Goal: Information Seeking & Learning: Check status

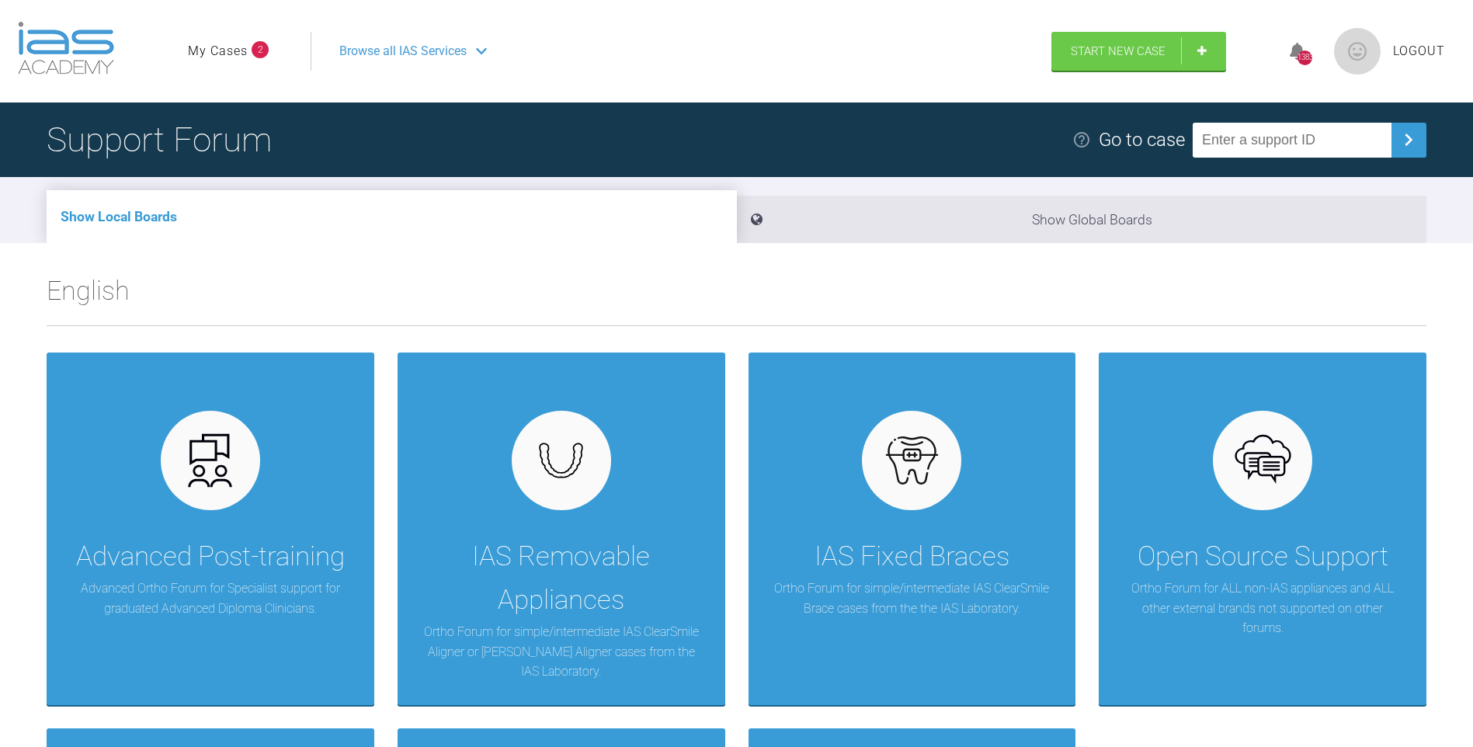
click at [231, 50] on link "My Cases" at bounding box center [218, 51] width 60 height 20
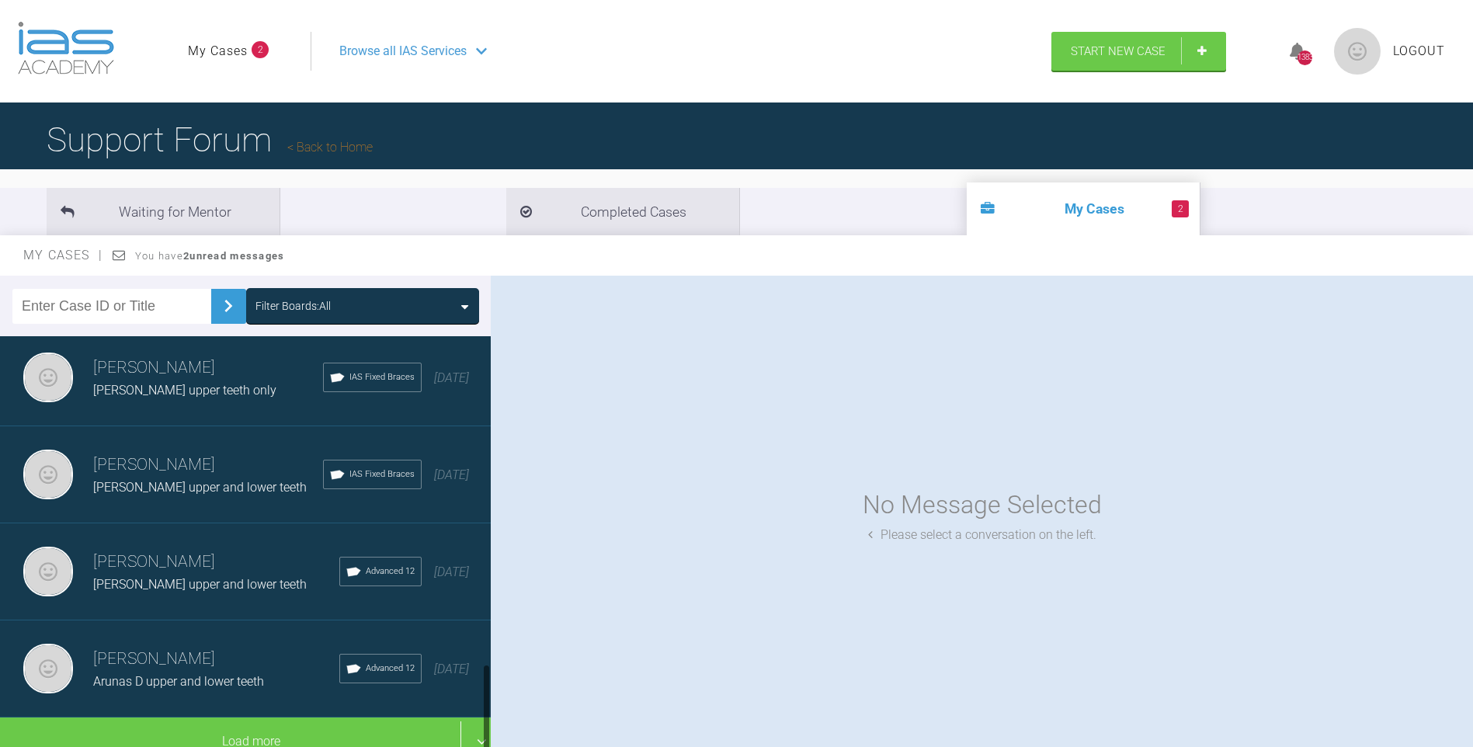
scroll to position [1571, 0]
drag, startPoint x: 488, startPoint y: 377, endPoint x: 338, endPoint y: 692, distance: 349.7
click at [481, 710] on div "[PERSON_NAME] [PERSON_NAME] upper and lower teeth IAS Fixed Braces [DATE] [PERS…" at bounding box center [245, 545] width 491 height 418
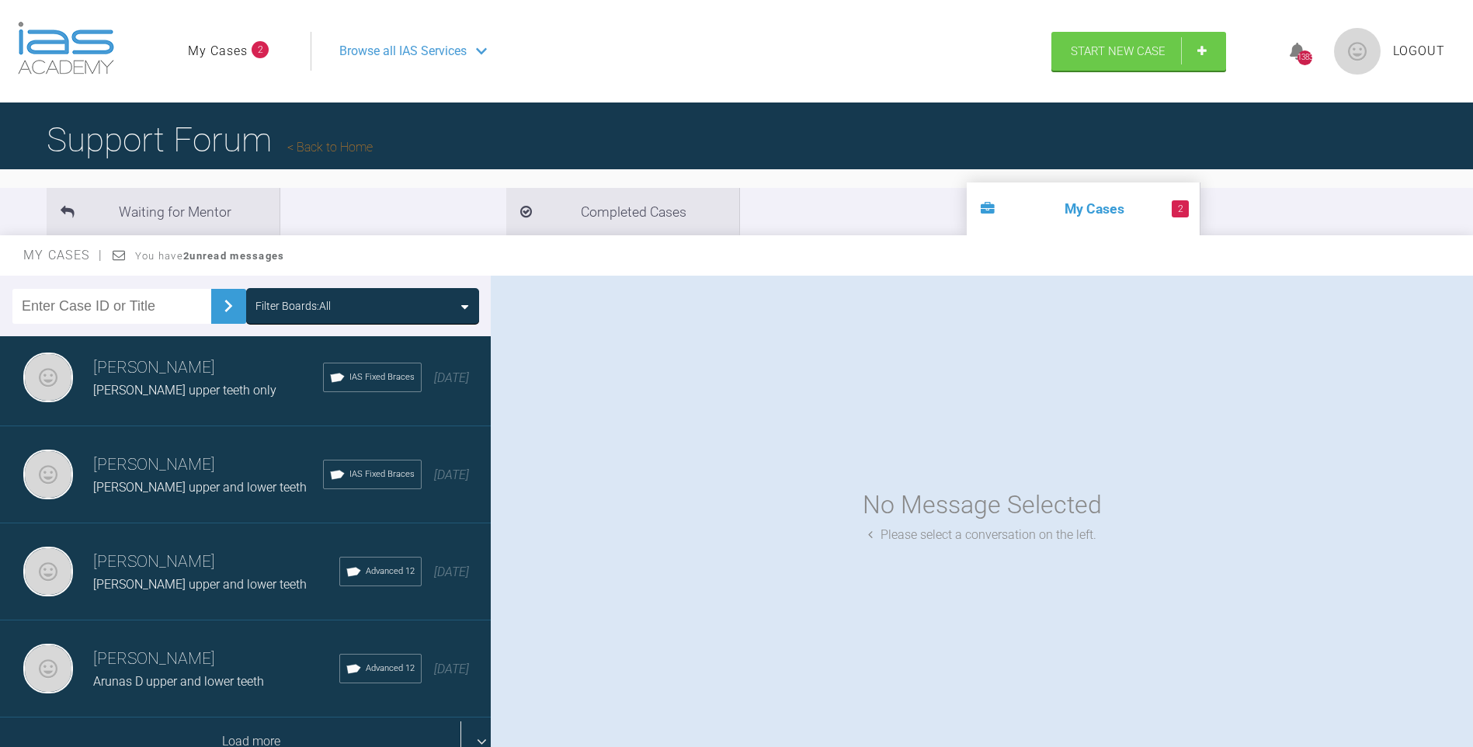
click at [249, 730] on div "Load more" at bounding box center [251, 741] width 502 height 48
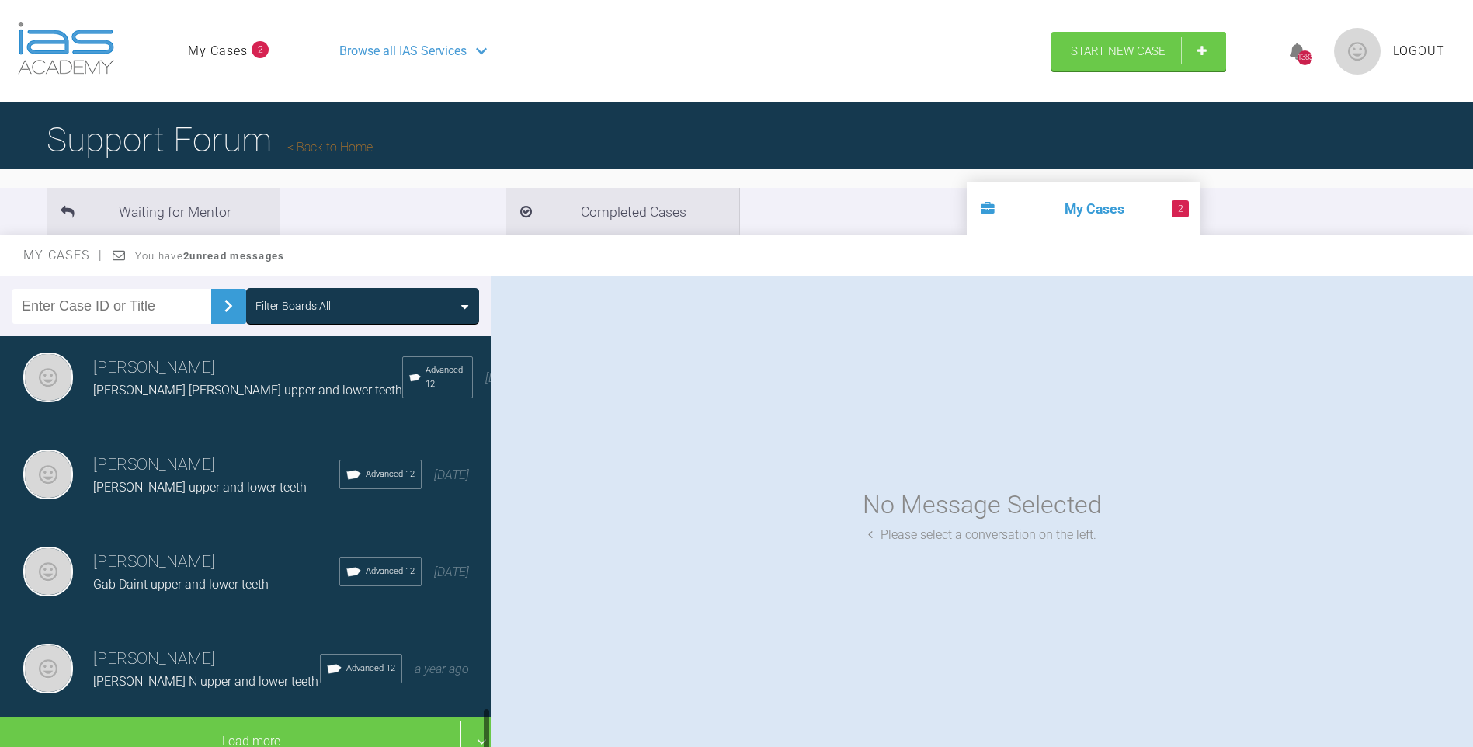
scroll to position [3512, 0]
drag, startPoint x: 488, startPoint y: 522, endPoint x: 368, endPoint y: 720, distance: 231.0
click at [484, 738] on div at bounding box center [486, 732] width 5 height 44
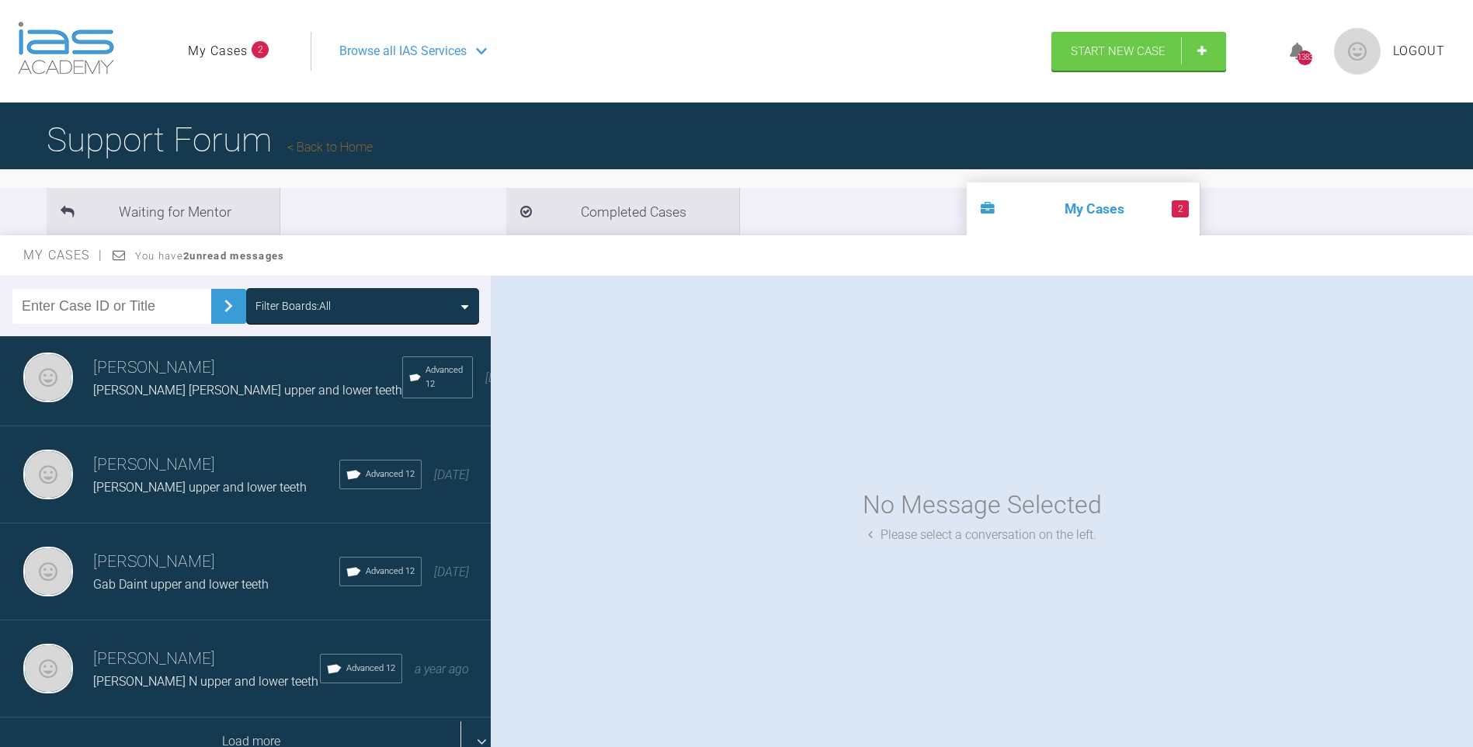
click at [220, 731] on div "Load more" at bounding box center [251, 741] width 502 height 48
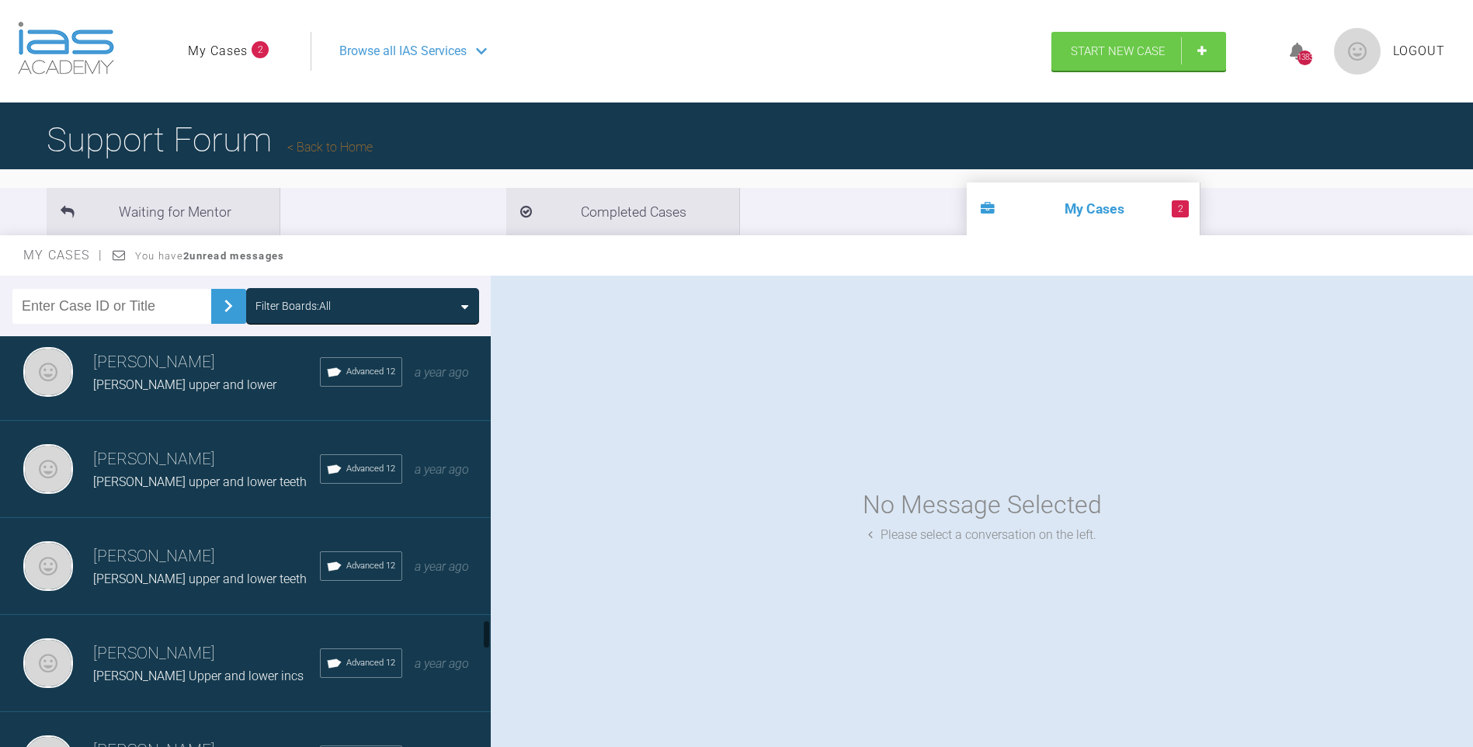
scroll to position [4002, 0]
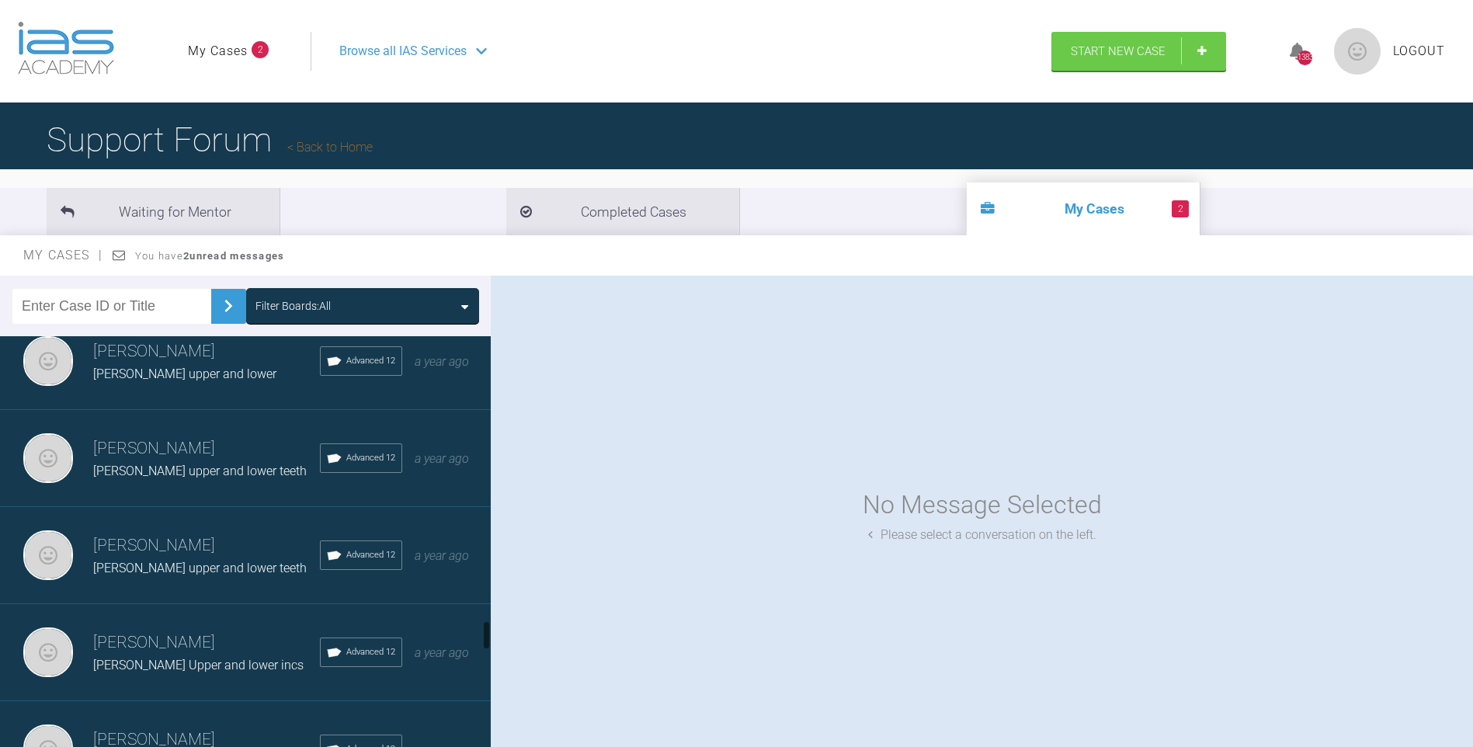
drag, startPoint x: 488, startPoint y: 603, endPoint x: 363, endPoint y: 572, distance: 128.8
click at [487, 633] on div at bounding box center [486, 635] width 5 height 30
click at [213, 452] on h3 "[PERSON_NAME]" at bounding box center [206, 449] width 227 height 26
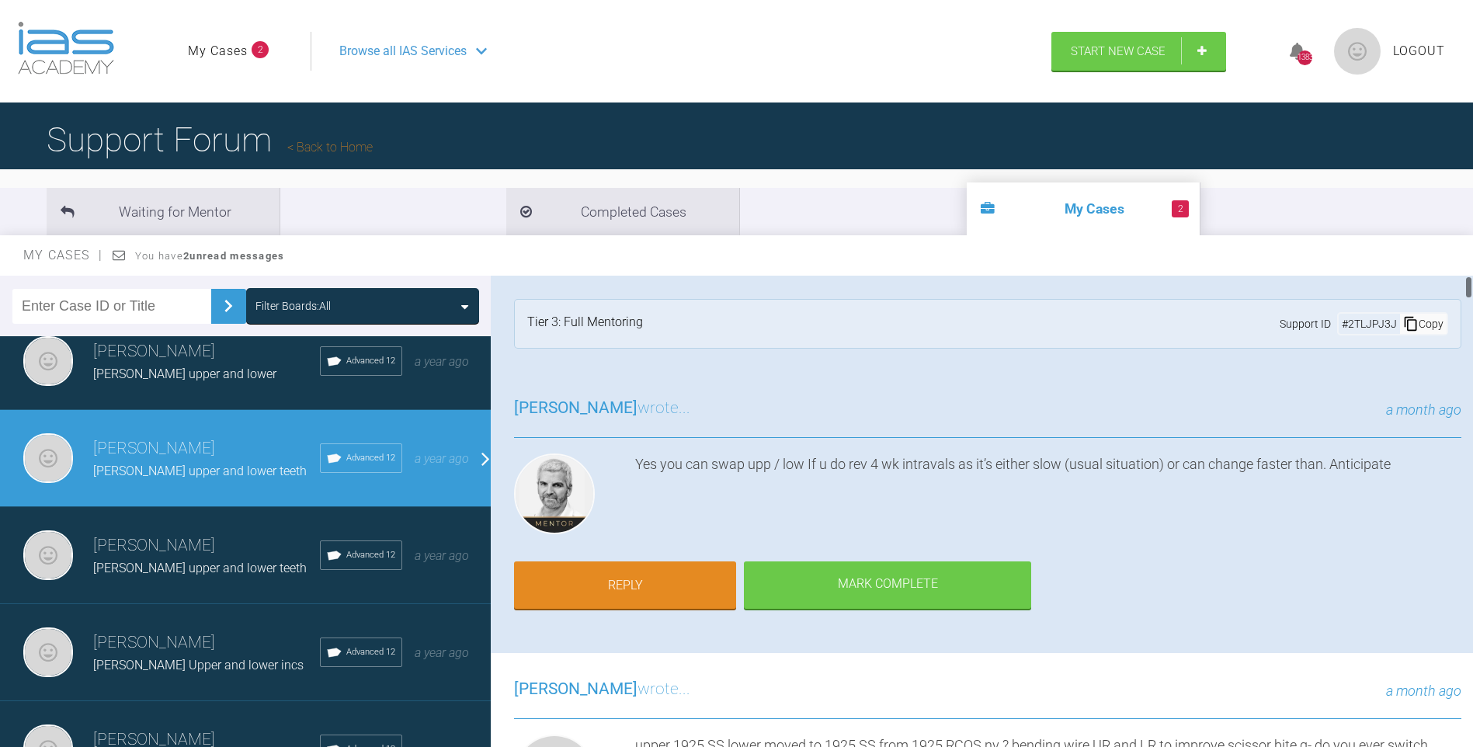
drag, startPoint x: 1472, startPoint y: 286, endPoint x: 1471, endPoint y: 312, distance: 25.6
click at [1471, 312] on div at bounding box center [1468, 515] width 9 height 478
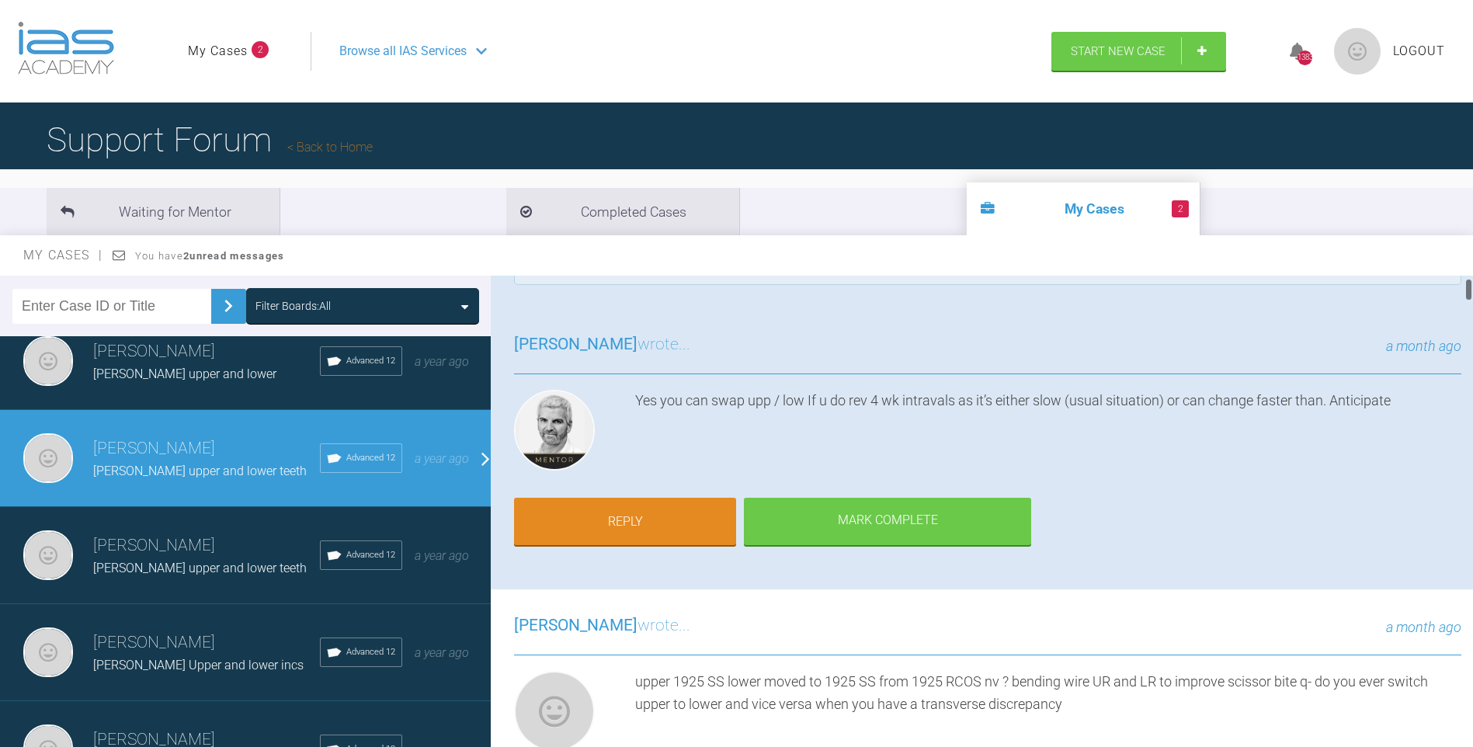
scroll to position [48, 0]
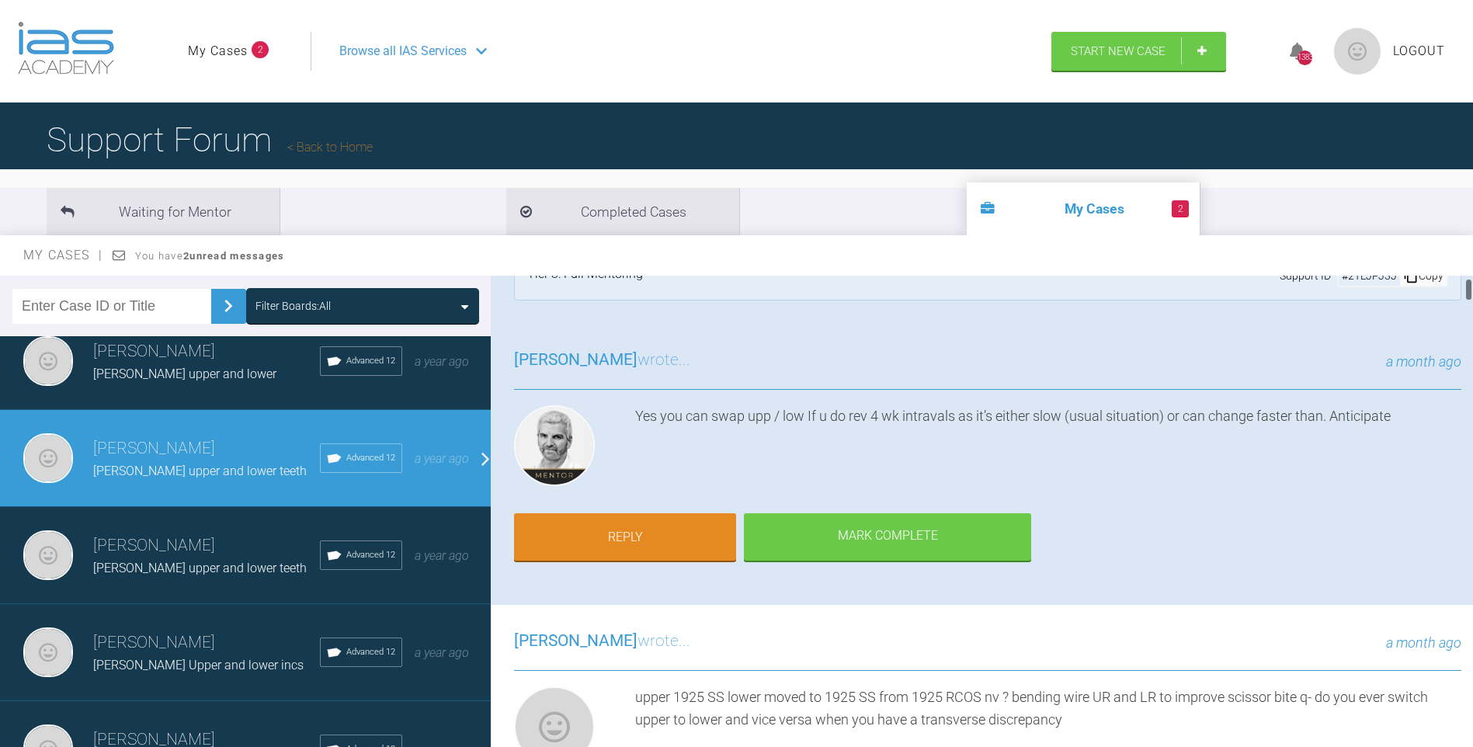
click at [1468, 287] on div at bounding box center [1468, 289] width 5 height 23
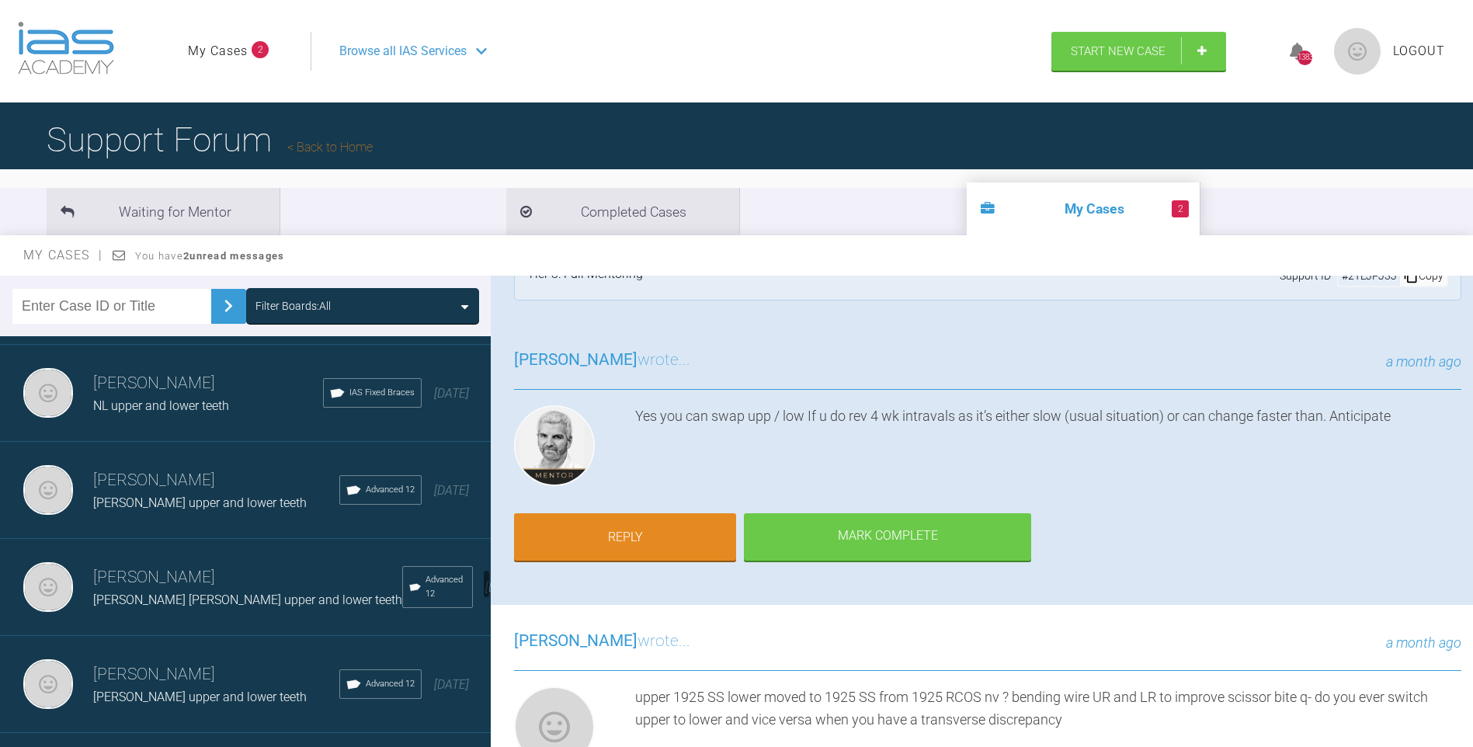
scroll to position [3280, 0]
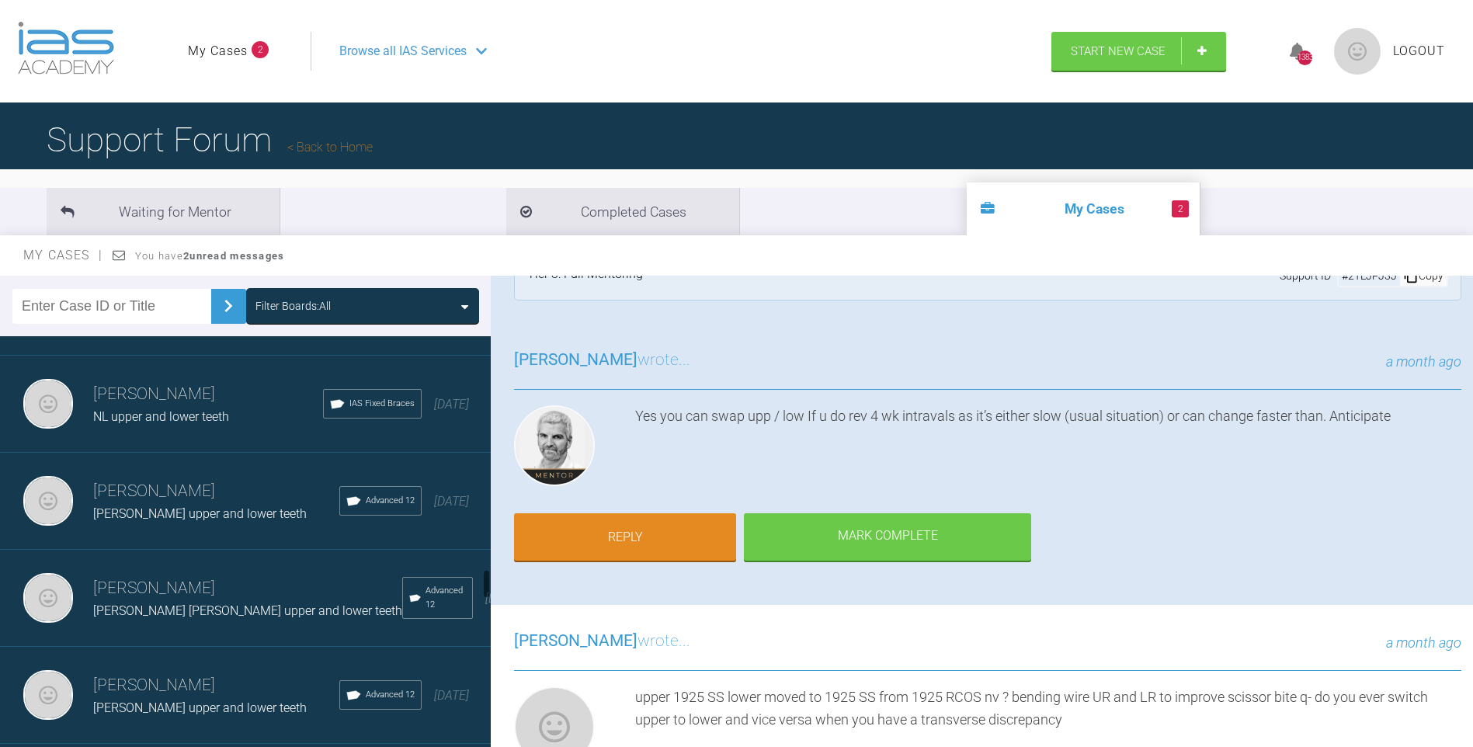
drag, startPoint x: 485, startPoint y: 628, endPoint x: 485, endPoint y: 577, distance: 51.2
click at [485, 577] on div at bounding box center [486, 584] width 5 height 30
click at [218, 588] on h3 "[PERSON_NAME]" at bounding box center [247, 588] width 309 height 26
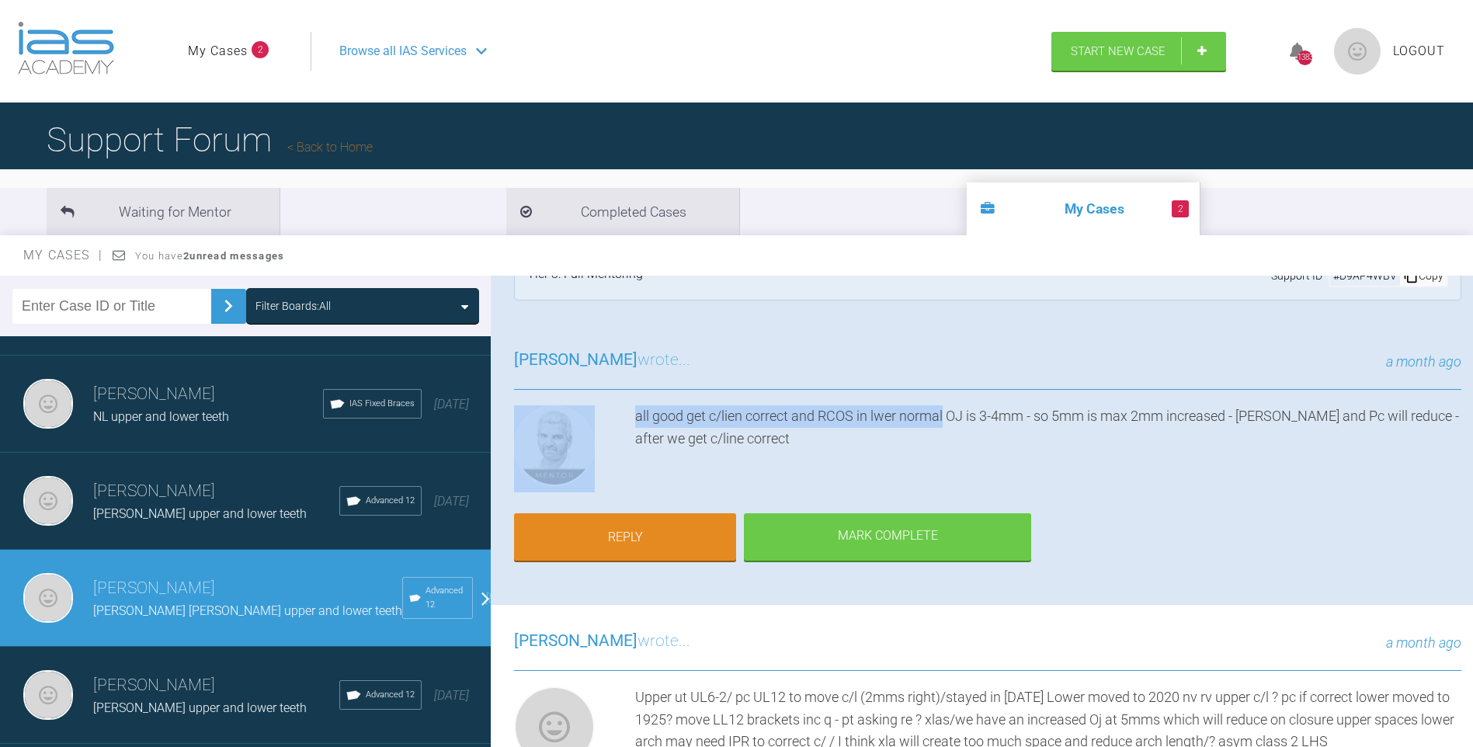
drag, startPoint x: 947, startPoint y: 415, endPoint x: 620, endPoint y: 421, distance: 326.9
click at [620, 421] on div "all good get c/lien correct and RCOS in lwer normal OJ is 3-4mm - so 5mm is max…" at bounding box center [987, 448] width 947 height 87
copy div "all good get c/lien correct and RCOS in lwer normal"
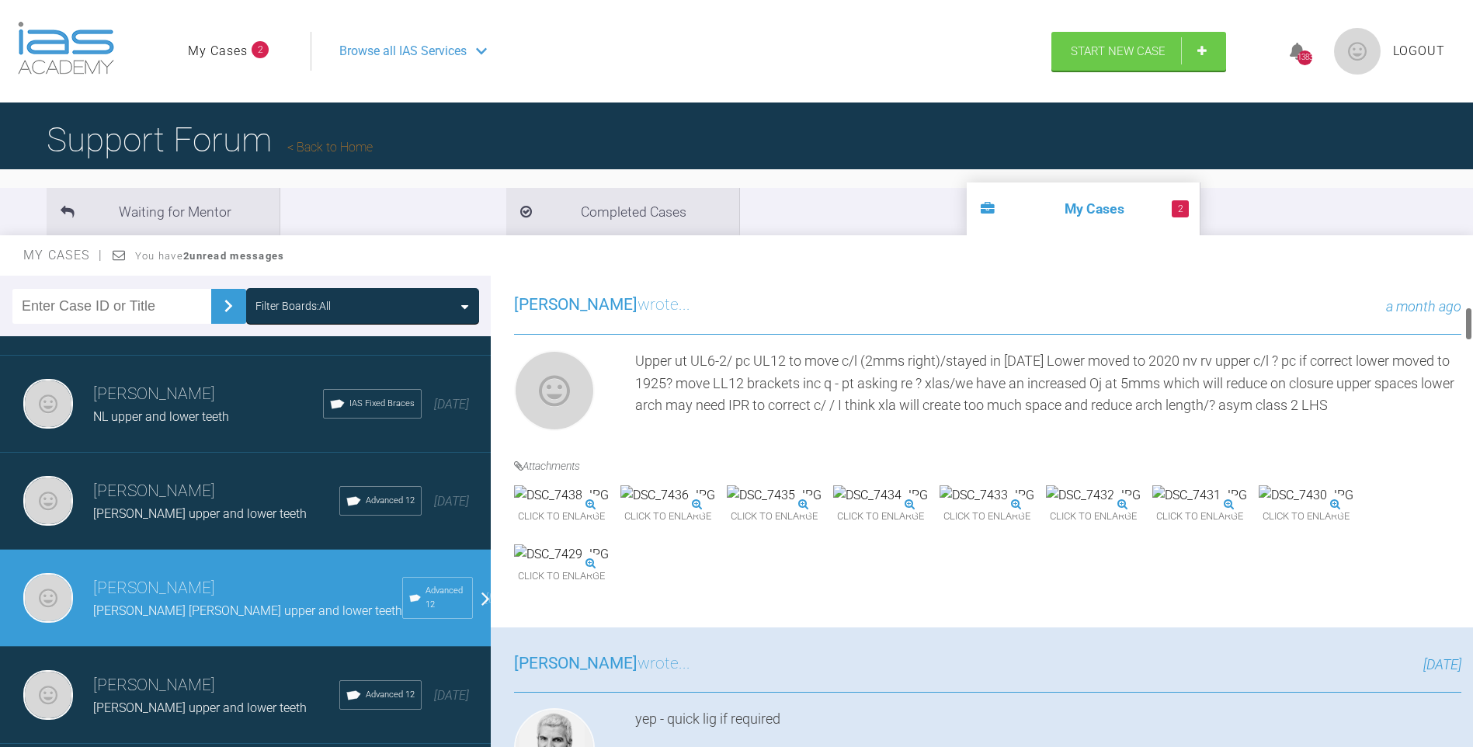
scroll to position [481, 0]
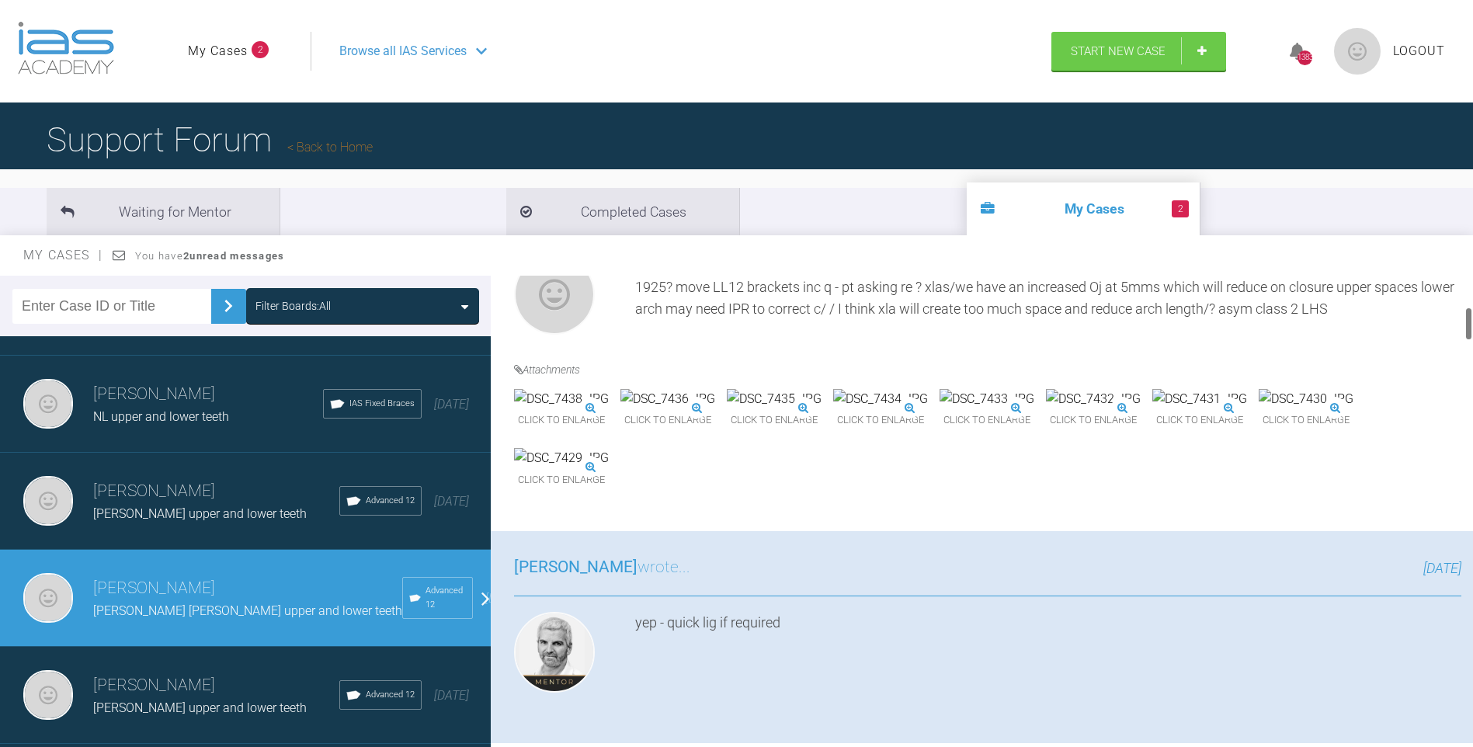
drag, startPoint x: 1468, startPoint y: 312, endPoint x: 1467, endPoint y: 328, distance: 16.3
click at [1467, 328] on div at bounding box center [1468, 324] width 5 height 34
click at [609, 409] on img at bounding box center [561, 399] width 95 height 20
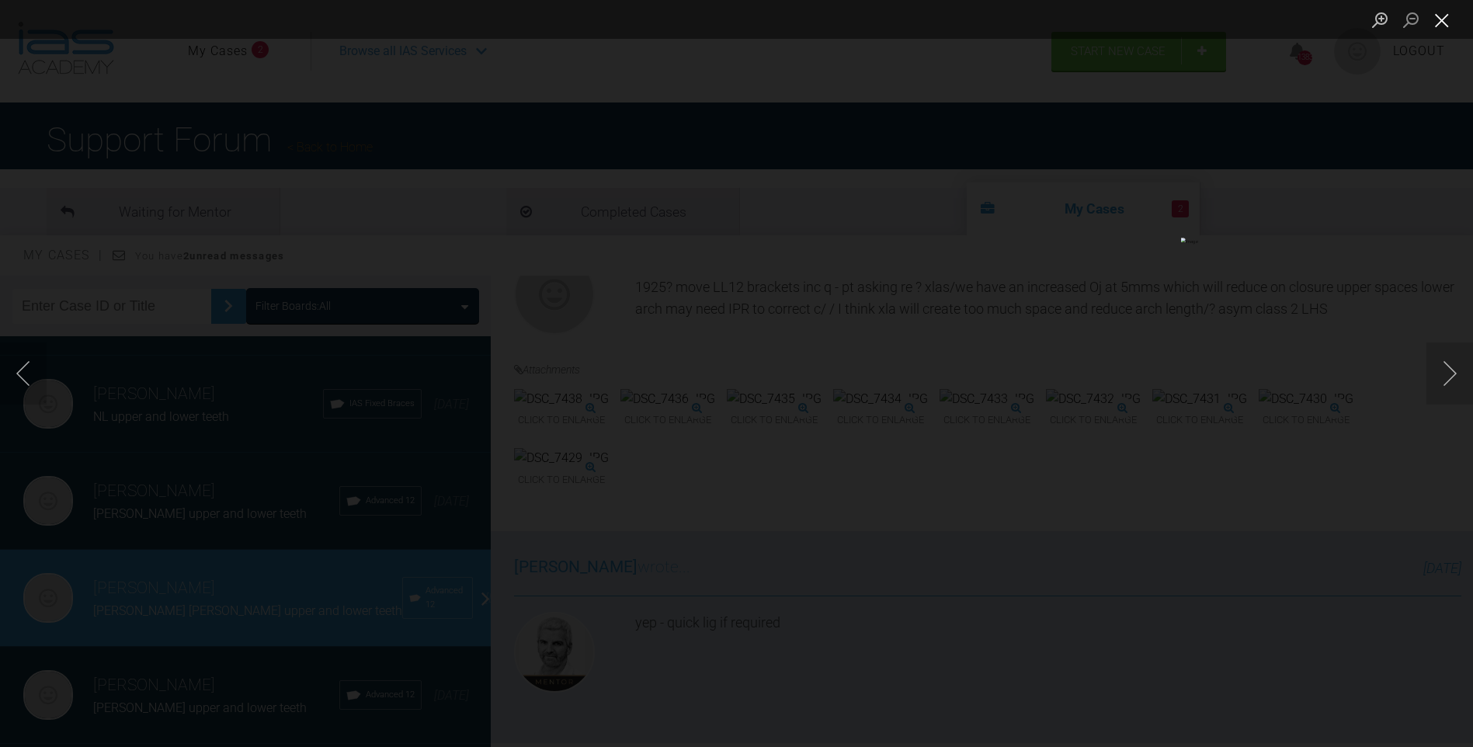
click at [1446, 19] on button "Close lightbox" at bounding box center [1441, 19] width 31 height 27
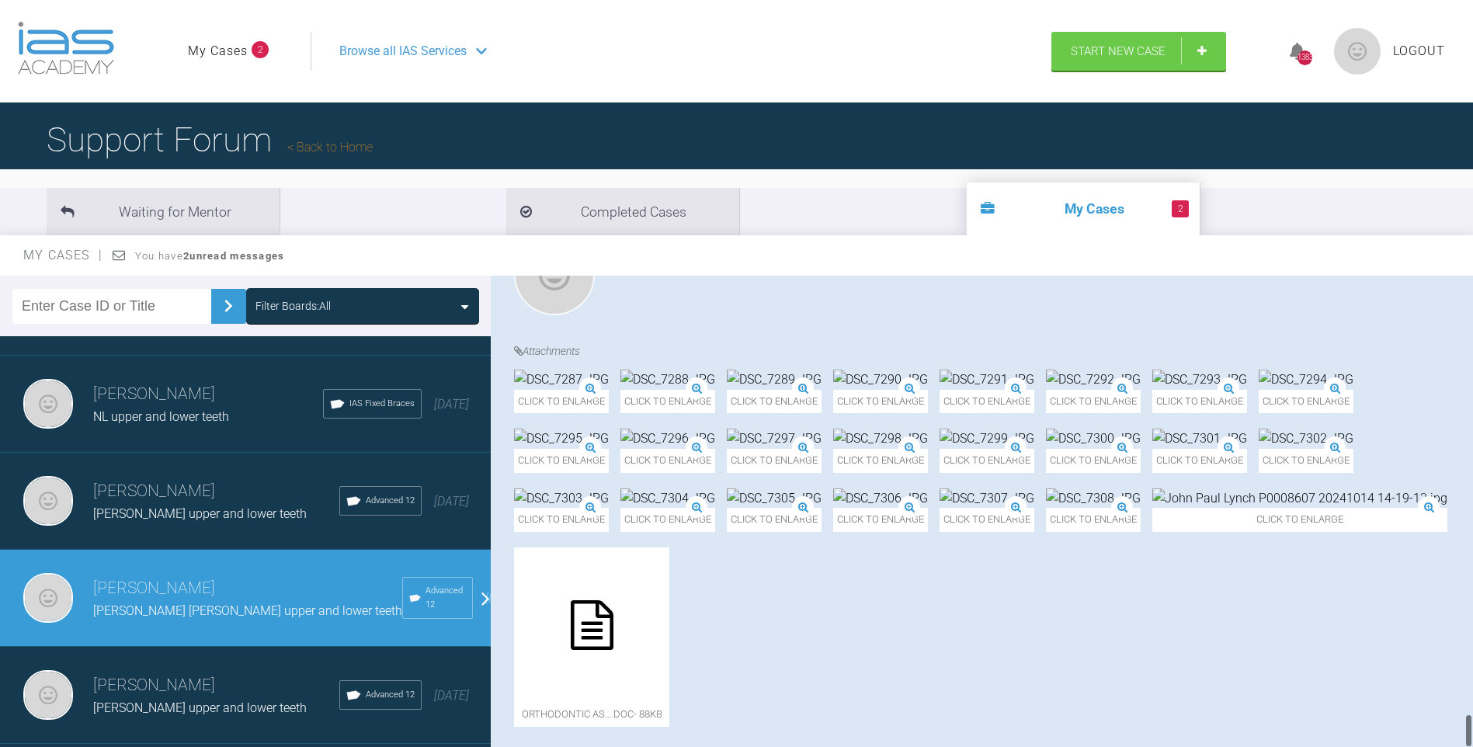
scroll to position [5951, 0]
drag, startPoint x: 1470, startPoint y: 319, endPoint x: 1460, endPoint y: 717, distance: 397.6
click at [1460, 717] on div "[PERSON_NAME] [PERSON_NAME] [PERSON_NAME] upper and lower teeth a few seconds a…" at bounding box center [982, 515] width 982 height 478
click at [1244, 449] on img at bounding box center [1199, 439] width 95 height 20
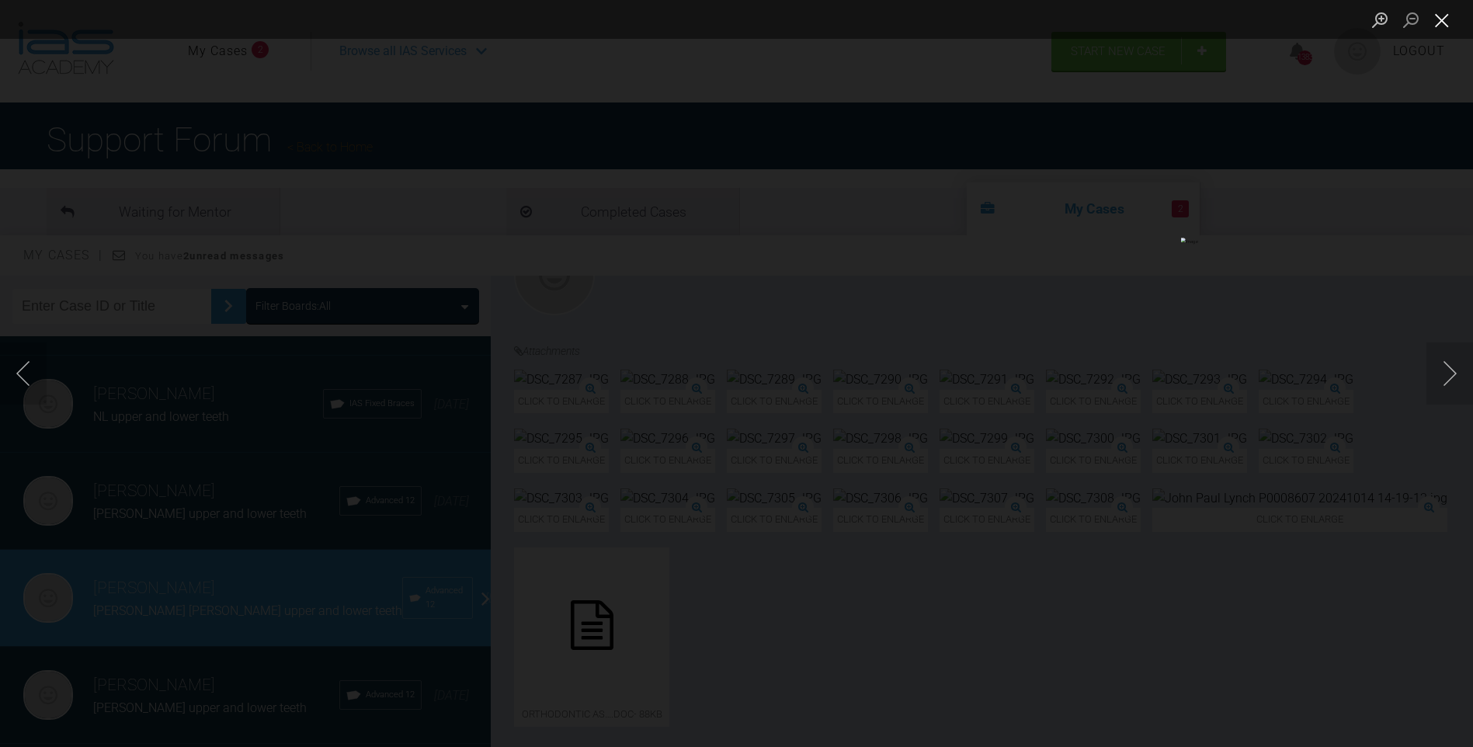
click at [1434, 15] on button "Close lightbox" at bounding box center [1441, 19] width 31 height 27
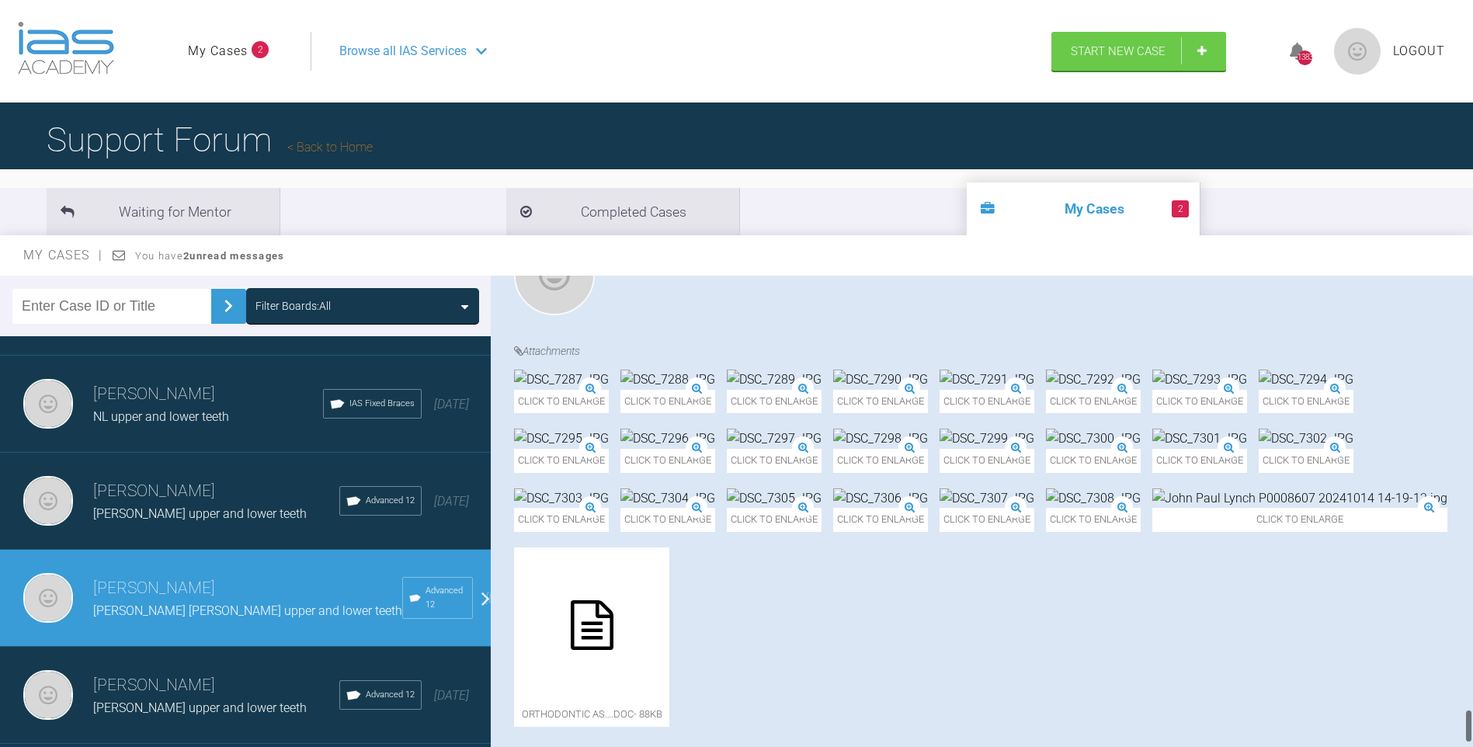
click at [1247, 429] on img at bounding box center [1199, 439] width 95 height 20
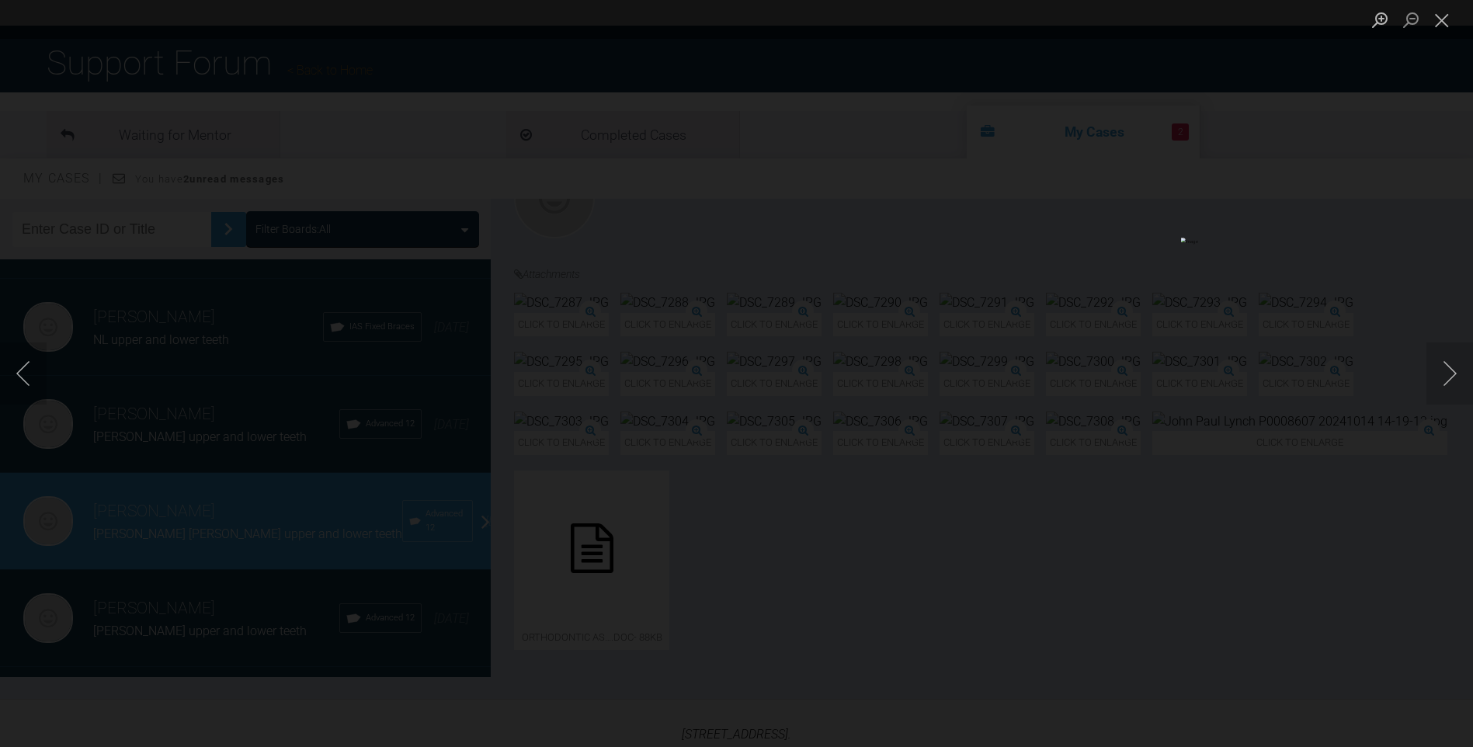
scroll to position [78, 0]
click at [1453, 15] on button "Close lightbox" at bounding box center [1441, 19] width 31 height 27
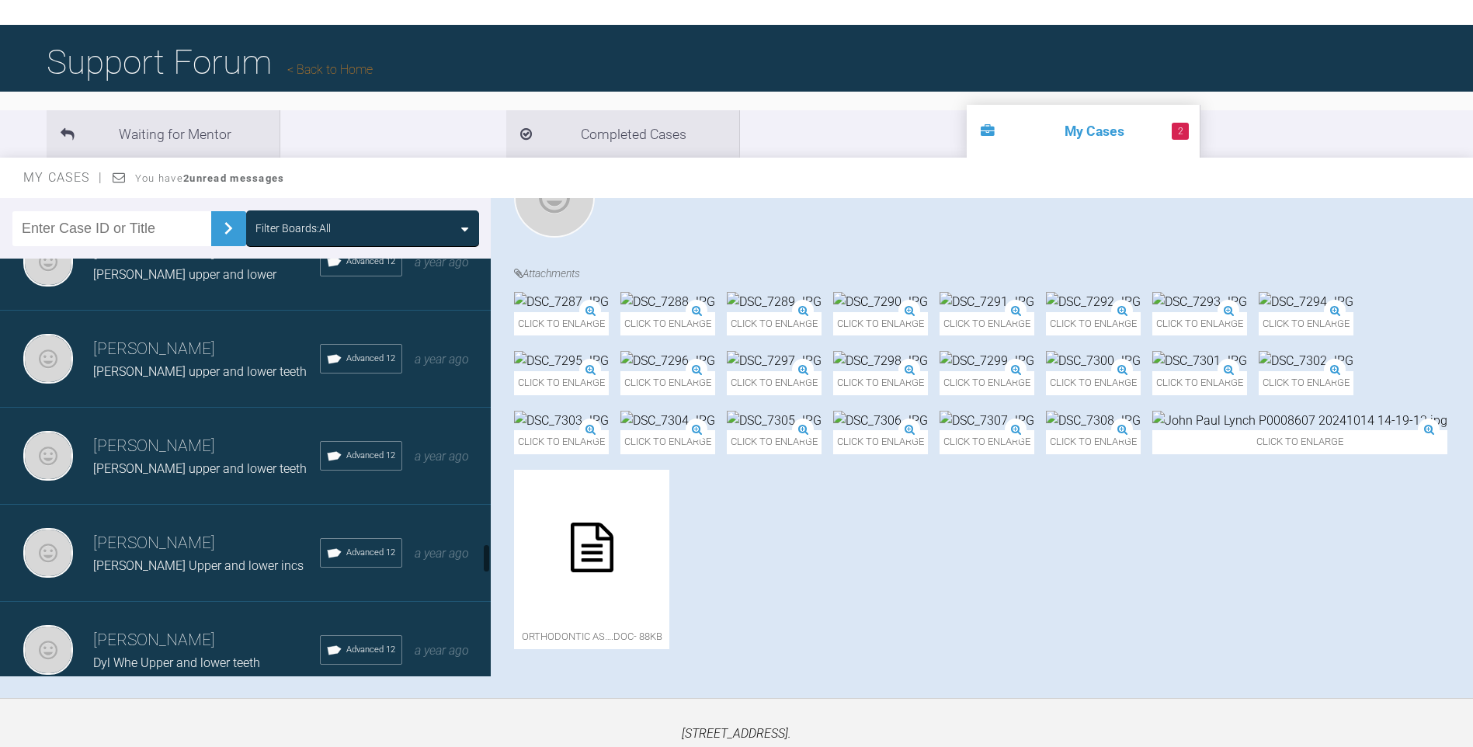
scroll to position [4067, 0]
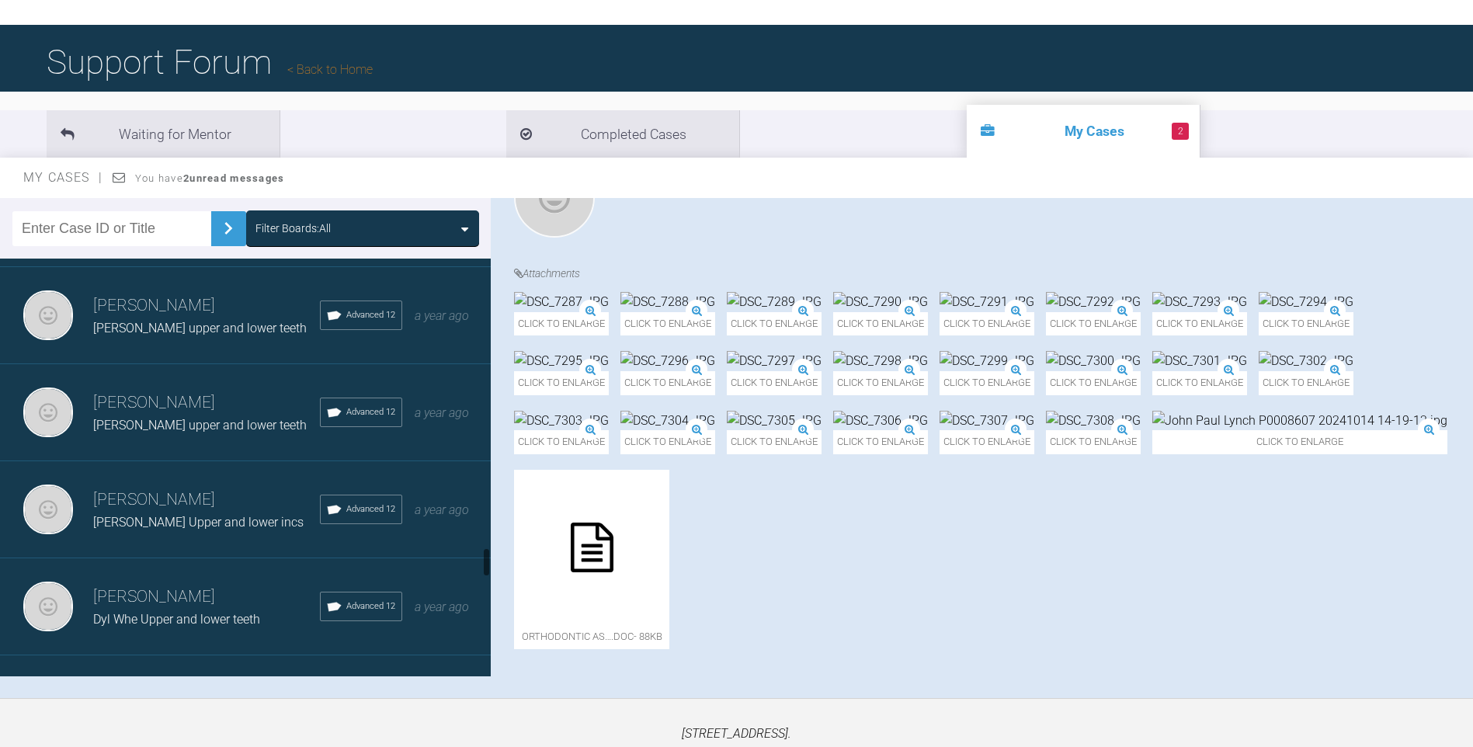
drag, startPoint x: 484, startPoint y: 505, endPoint x: 426, endPoint y: 545, distance: 70.9
click at [488, 561] on div at bounding box center [486, 562] width 5 height 30
click at [221, 511] on h3 "[PERSON_NAME]" at bounding box center [206, 500] width 227 height 26
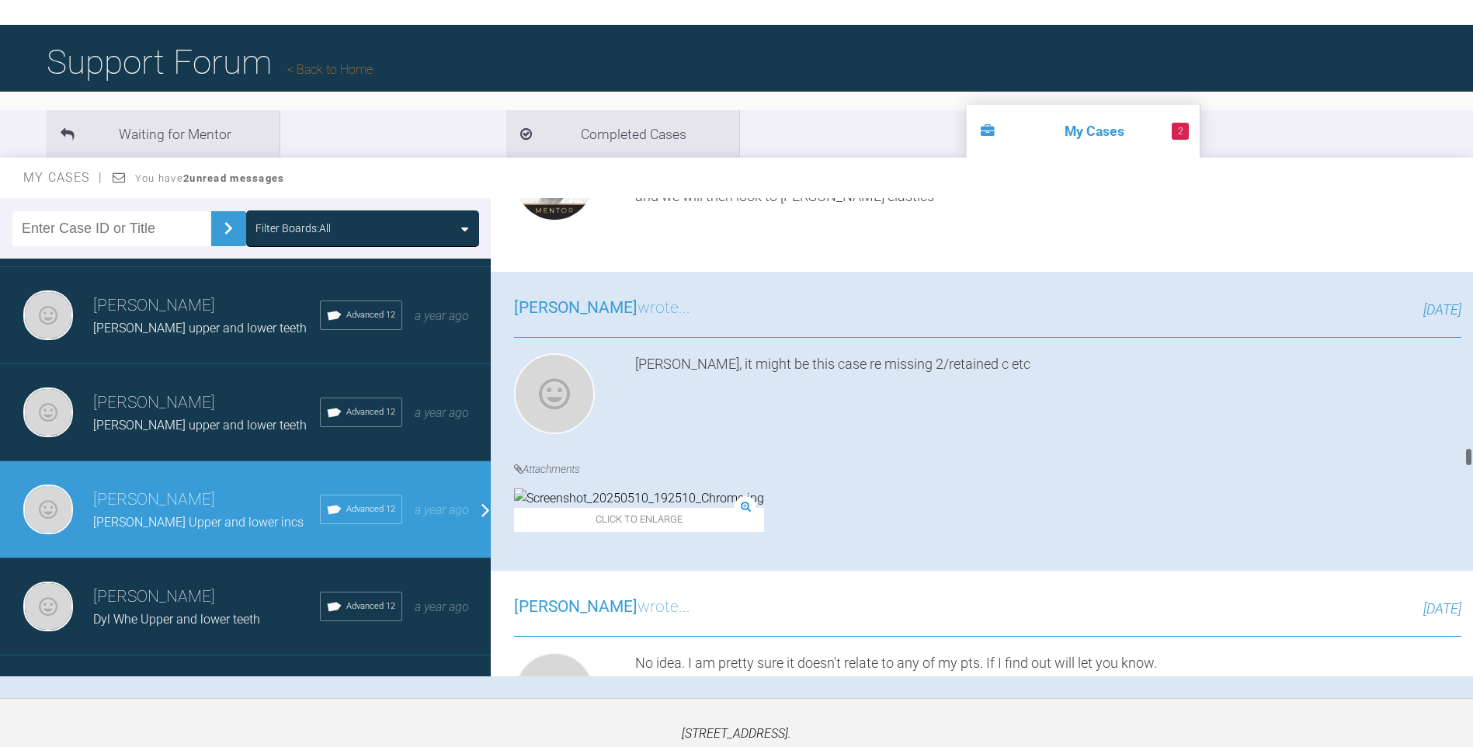
drag, startPoint x: 1471, startPoint y: 457, endPoint x: 1494, endPoint y: 254, distance: 204.6
click at [1473, 254] on html "My Cases 2 Logout Browse all IAS Services Start New Case 1383 Logout Support Fo…" at bounding box center [736, 376] width 1473 height 908
drag, startPoint x: 1300, startPoint y: 432, endPoint x: 1397, endPoint y: 435, distance: 97.1
click at [1302, 432] on div "[PERSON_NAME] [PERSON_NAME] Upper and lower incs a few seconds ago Tier 3: Full…" at bounding box center [988, 12] width 994 height 11530
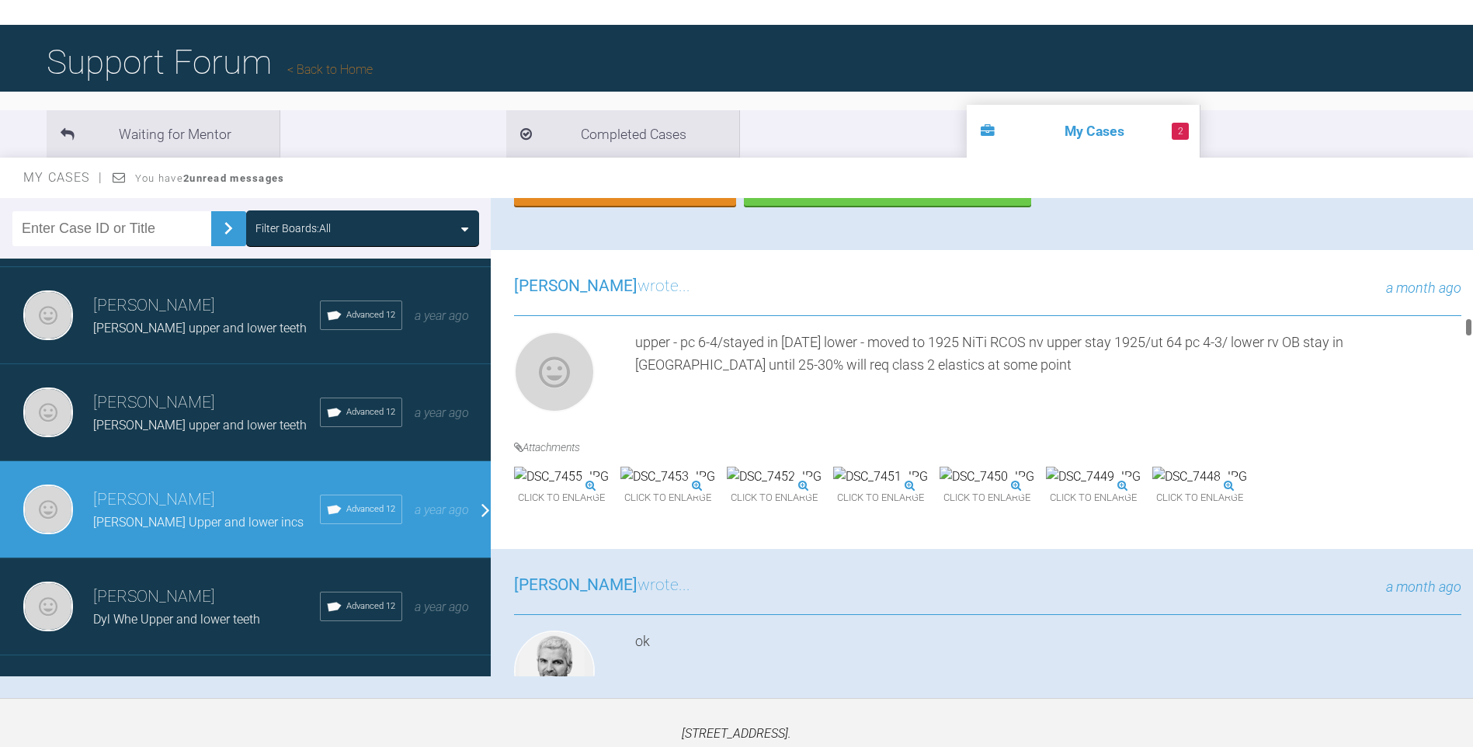
scroll to position [0, 0]
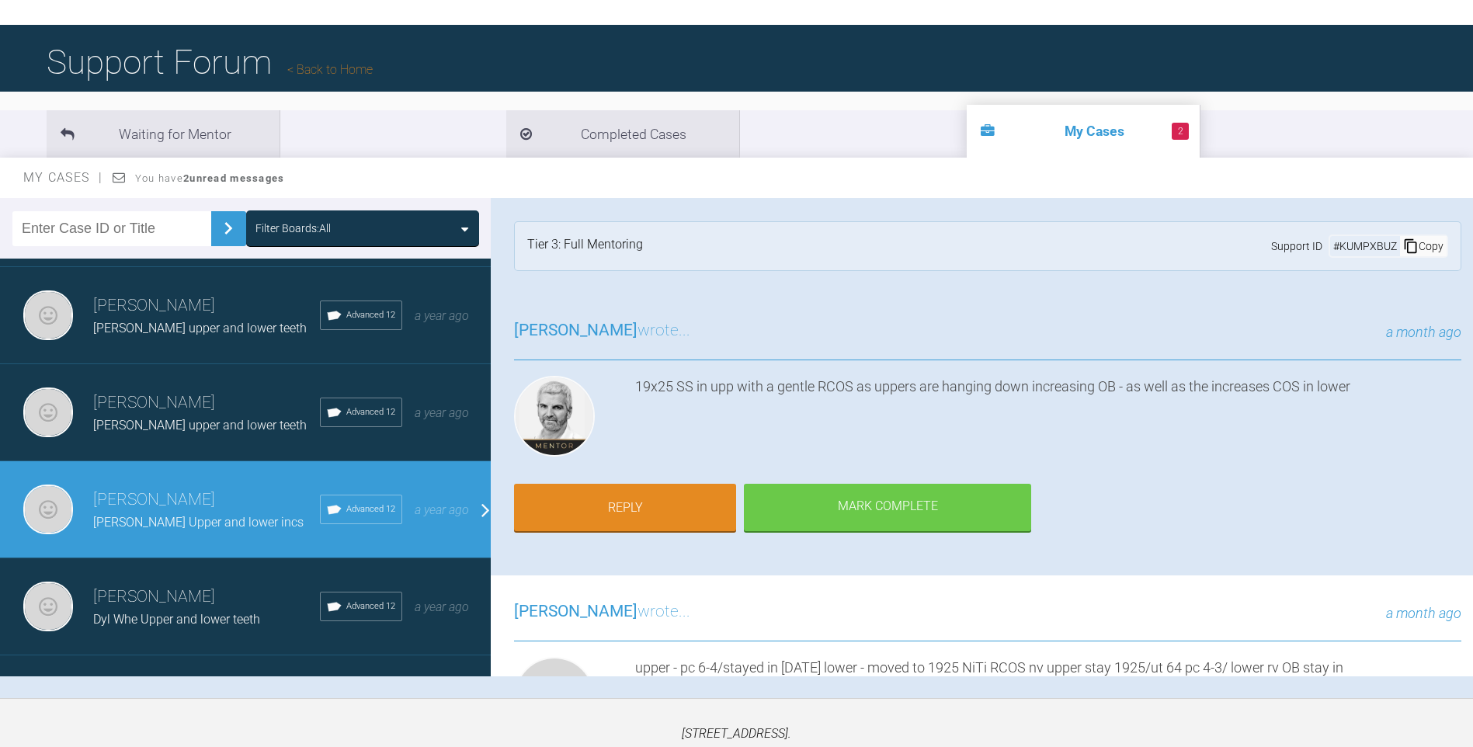
drag, startPoint x: 1468, startPoint y: 422, endPoint x: 1468, endPoint y: 190, distance: 231.3
click at [1468, 190] on div "My Cases You have 2 unread messages Filter Boards: All [PERSON_NAME] [PERSON_NA…" at bounding box center [736, 428] width 1473 height 540
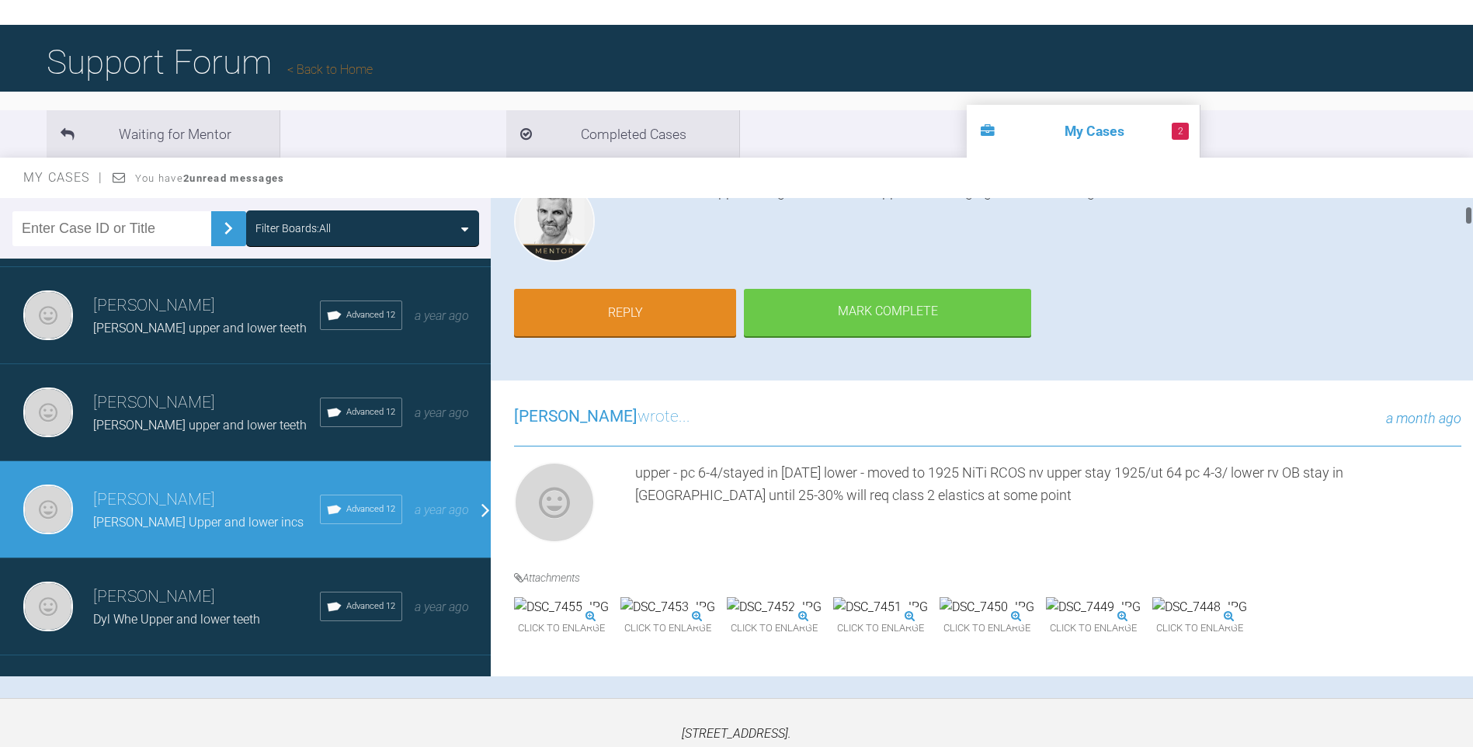
scroll to position [260, 0]
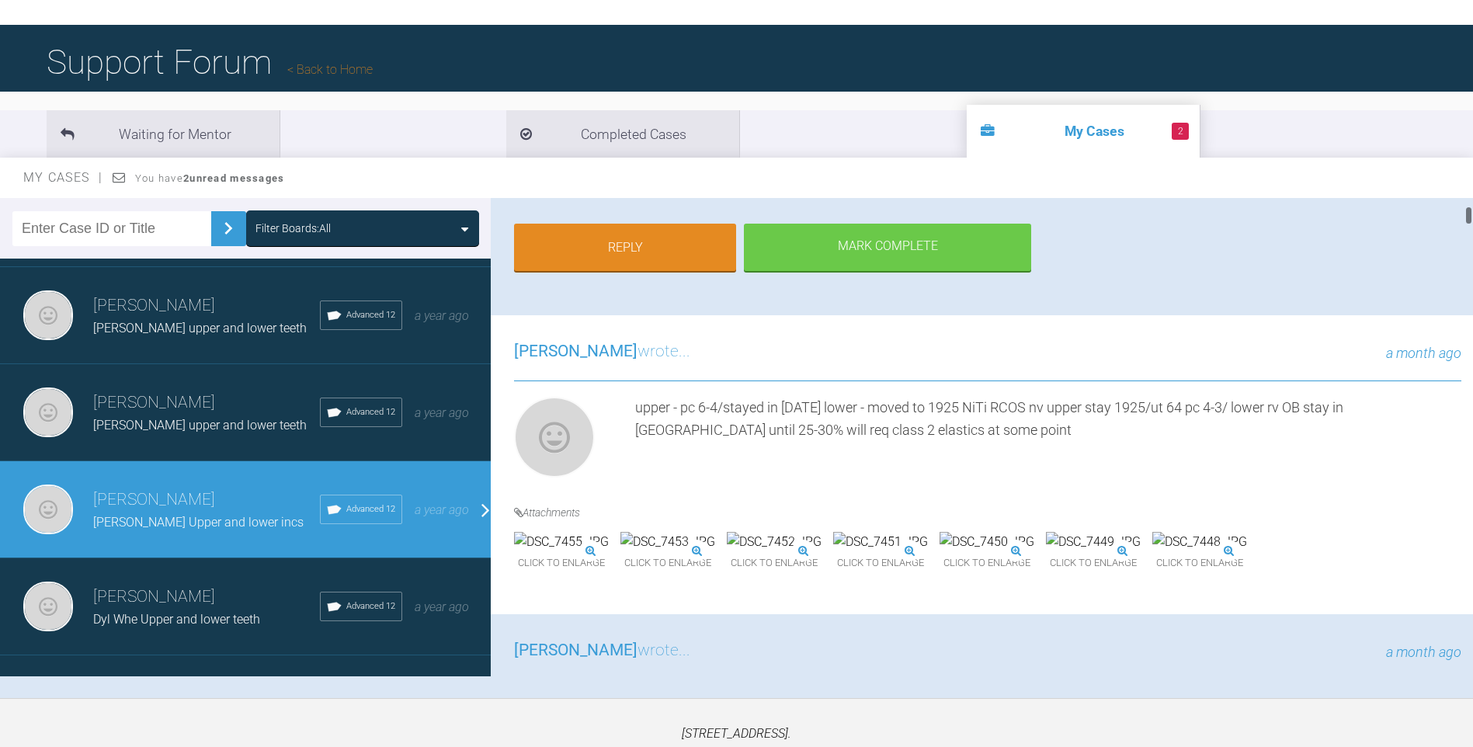
drag, startPoint x: 1470, startPoint y: 205, endPoint x: 1467, endPoint y: 214, distance: 9.6
click at [1467, 214] on div at bounding box center [1468, 215] width 5 height 19
